Goal: Information Seeking & Learning: Understand process/instructions

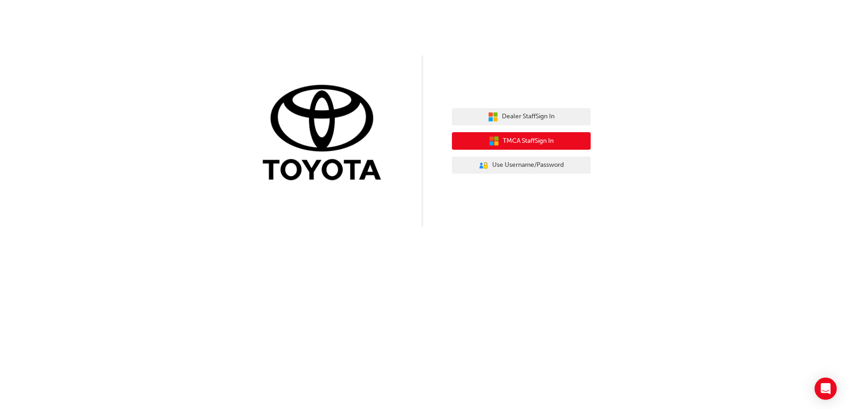
click at [529, 142] on span "TMCA Staff Sign In" at bounding box center [528, 141] width 51 height 11
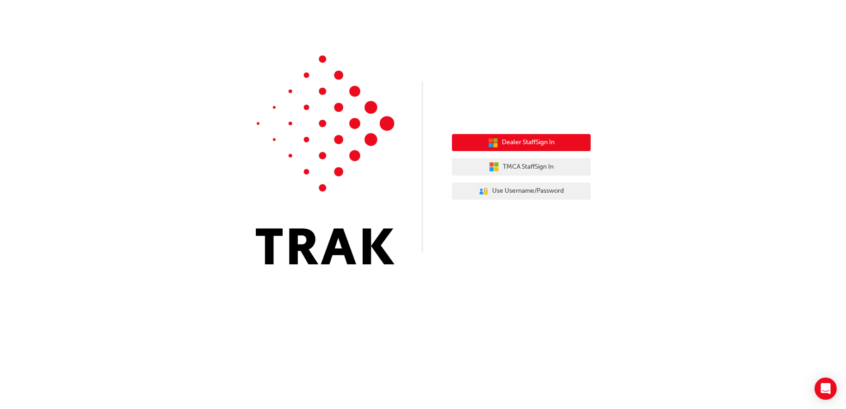
click at [525, 143] on span "Dealer Staff Sign In" at bounding box center [528, 142] width 53 height 11
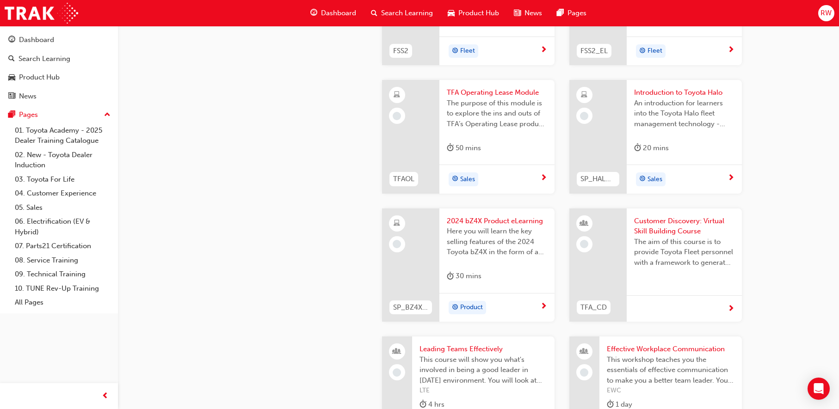
scroll to position [1711, 0]
